Goal: Find specific fact

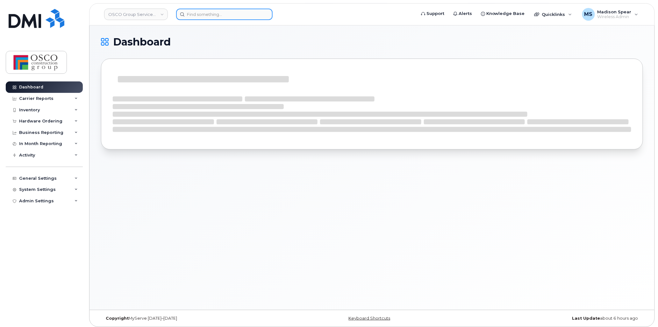
click at [247, 18] on input at bounding box center [224, 14] width 97 height 11
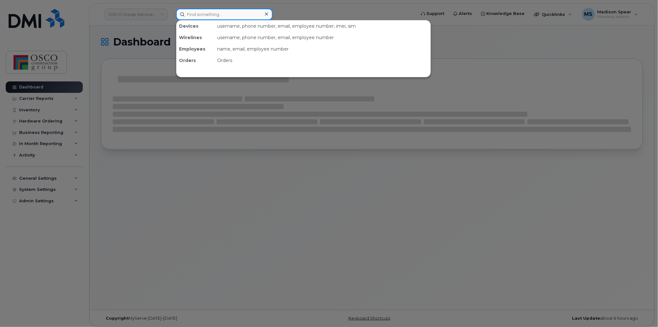
click at [245, 12] on input at bounding box center [224, 14] width 97 height 11
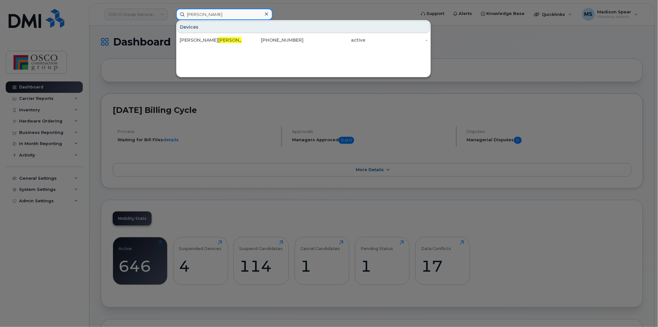
type input "[PERSON_NAME]"
click at [273, 141] on div at bounding box center [329, 163] width 658 height 327
type input "[PERSON_NAME]"
